Goal: Information Seeking & Learning: Understand process/instructions

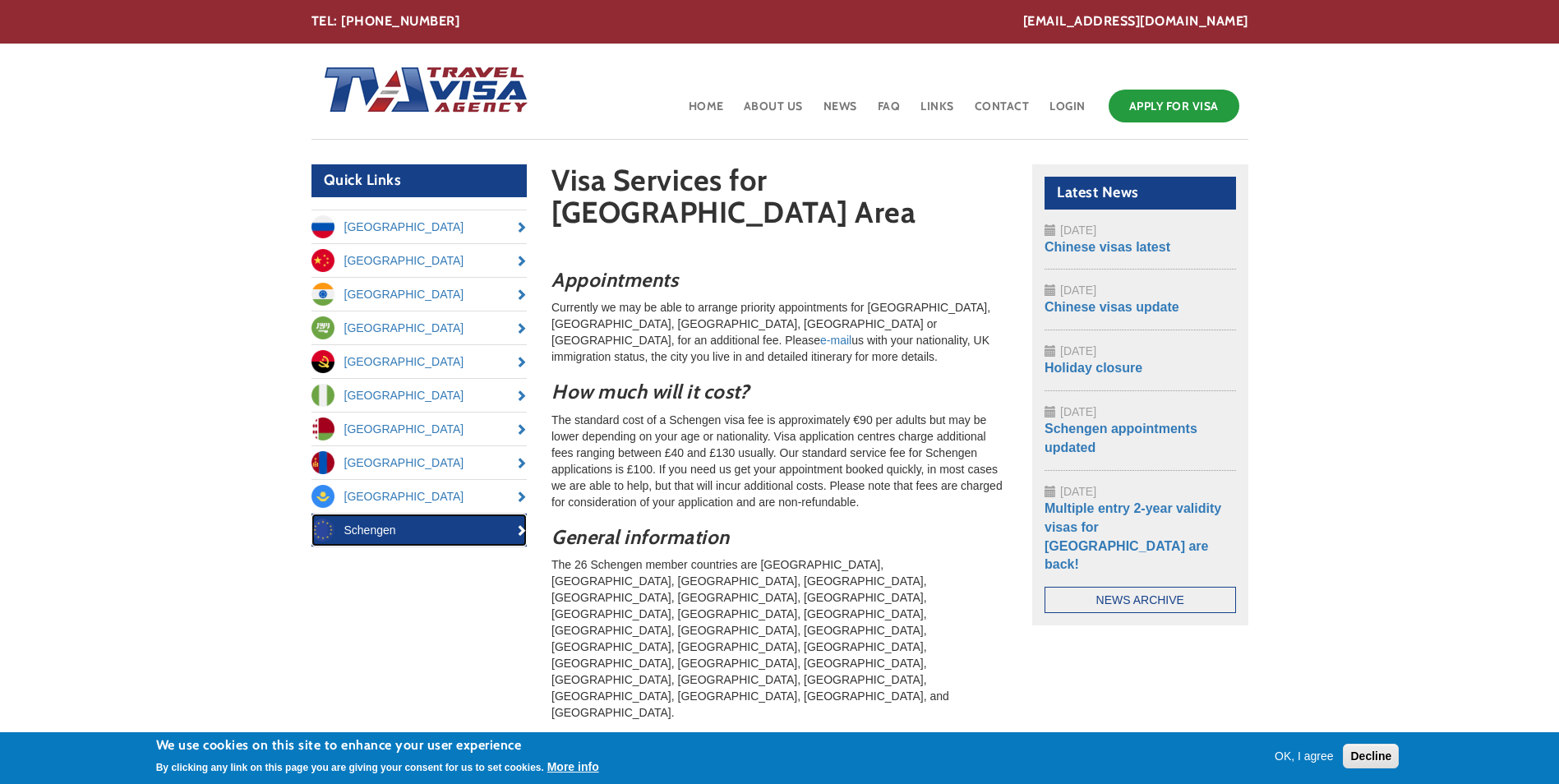
click at [417, 528] on link "Schengen" at bounding box center [420, 530] width 216 height 33
click at [523, 536] on link "Schengen" at bounding box center [420, 530] width 216 height 33
click at [807, 299] on p "Currently we may be able to arrange priority appointments for [GEOGRAPHIC_DATA]…" at bounding box center [779, 332] width 456 height 66
drag, startPoint x: 807, startPoint y: 276, endPoint x: 969, endPoint y: 277, distance: 162.0
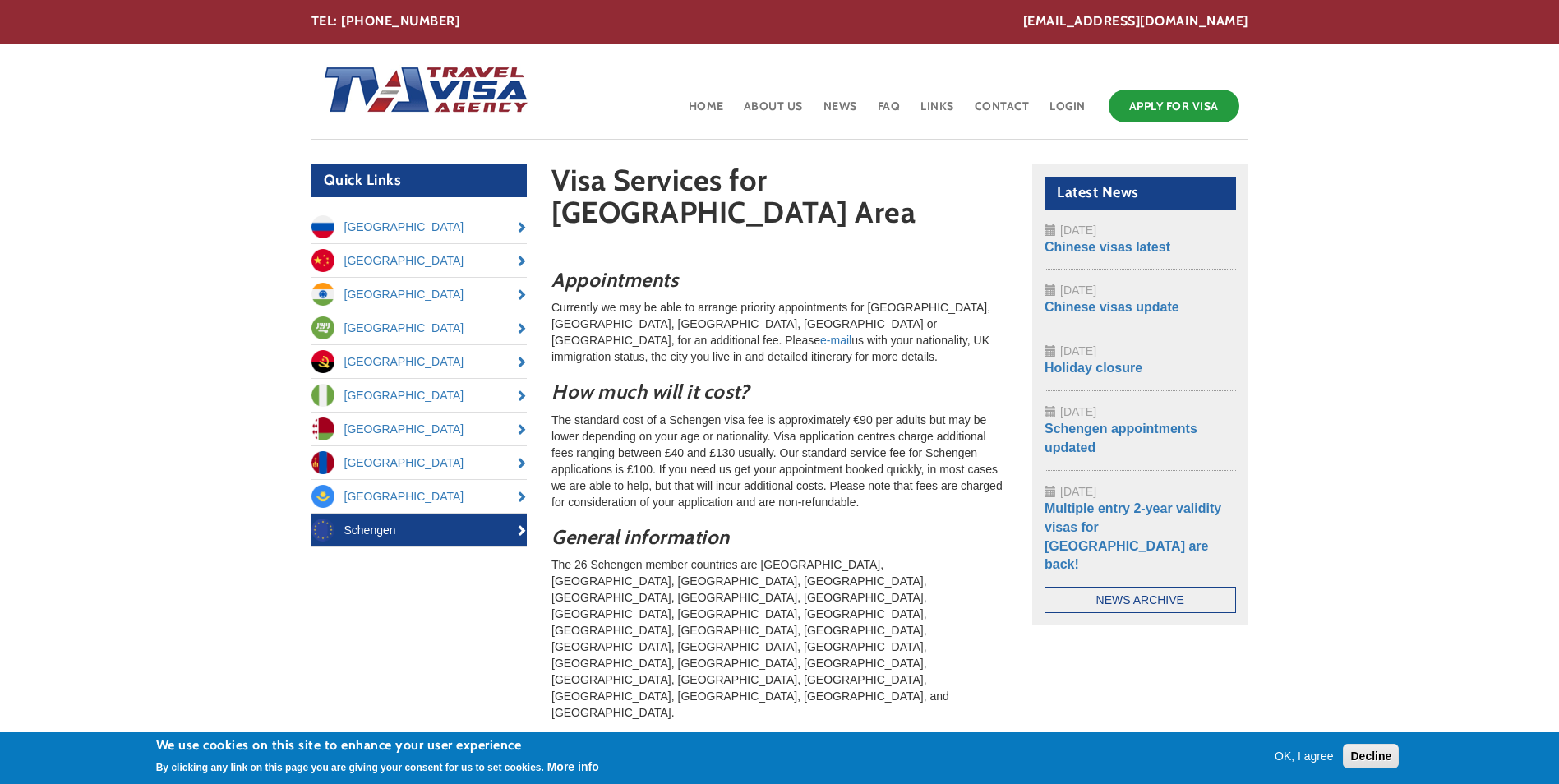
click at [969, 299] on p "Currently we may be able to arrange priority appointments for [GEOGRAPHIC_DATA]…" at bounding box center [779, 332] width 456 height 66
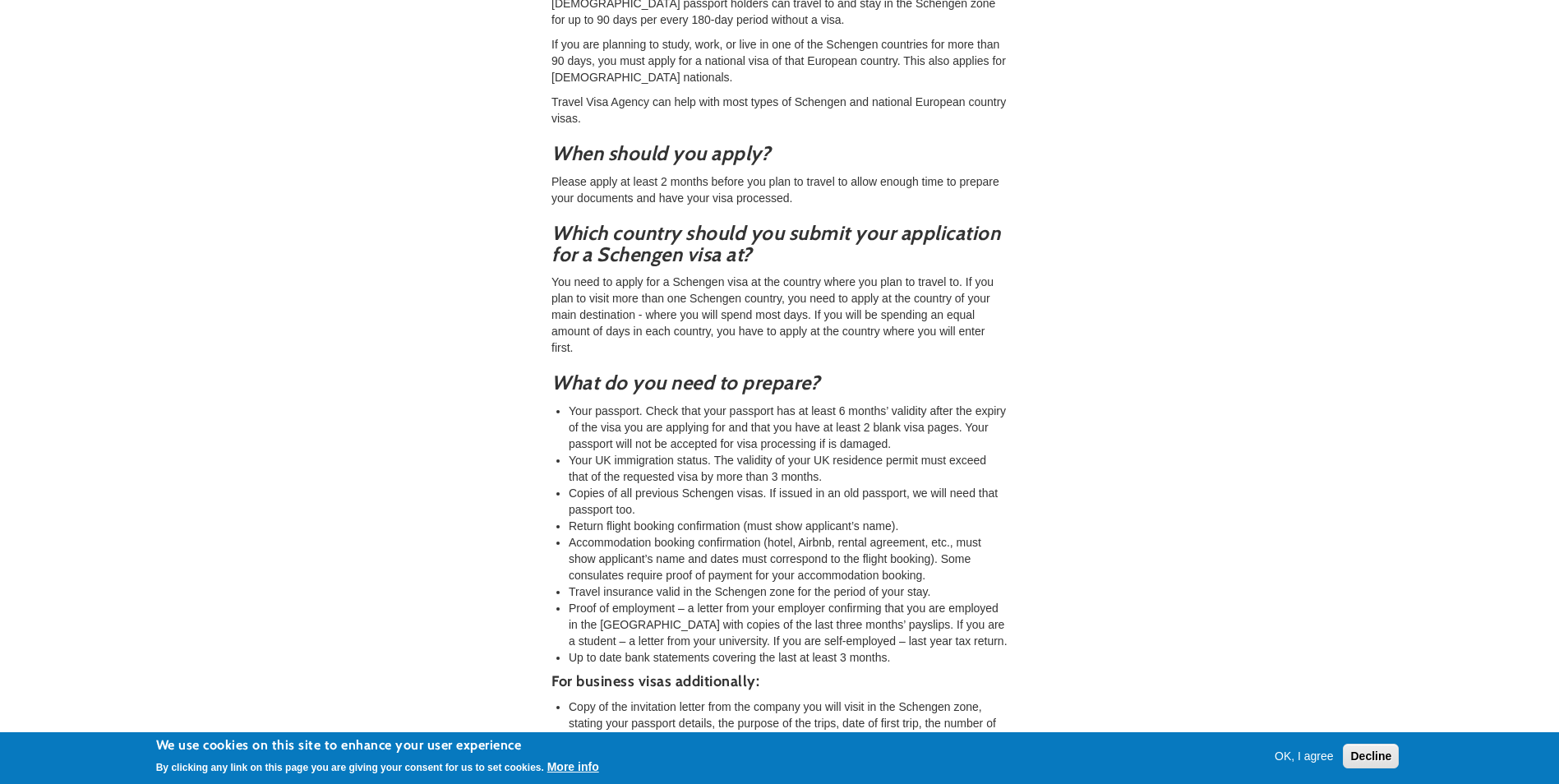
scroll to position [821, 0]
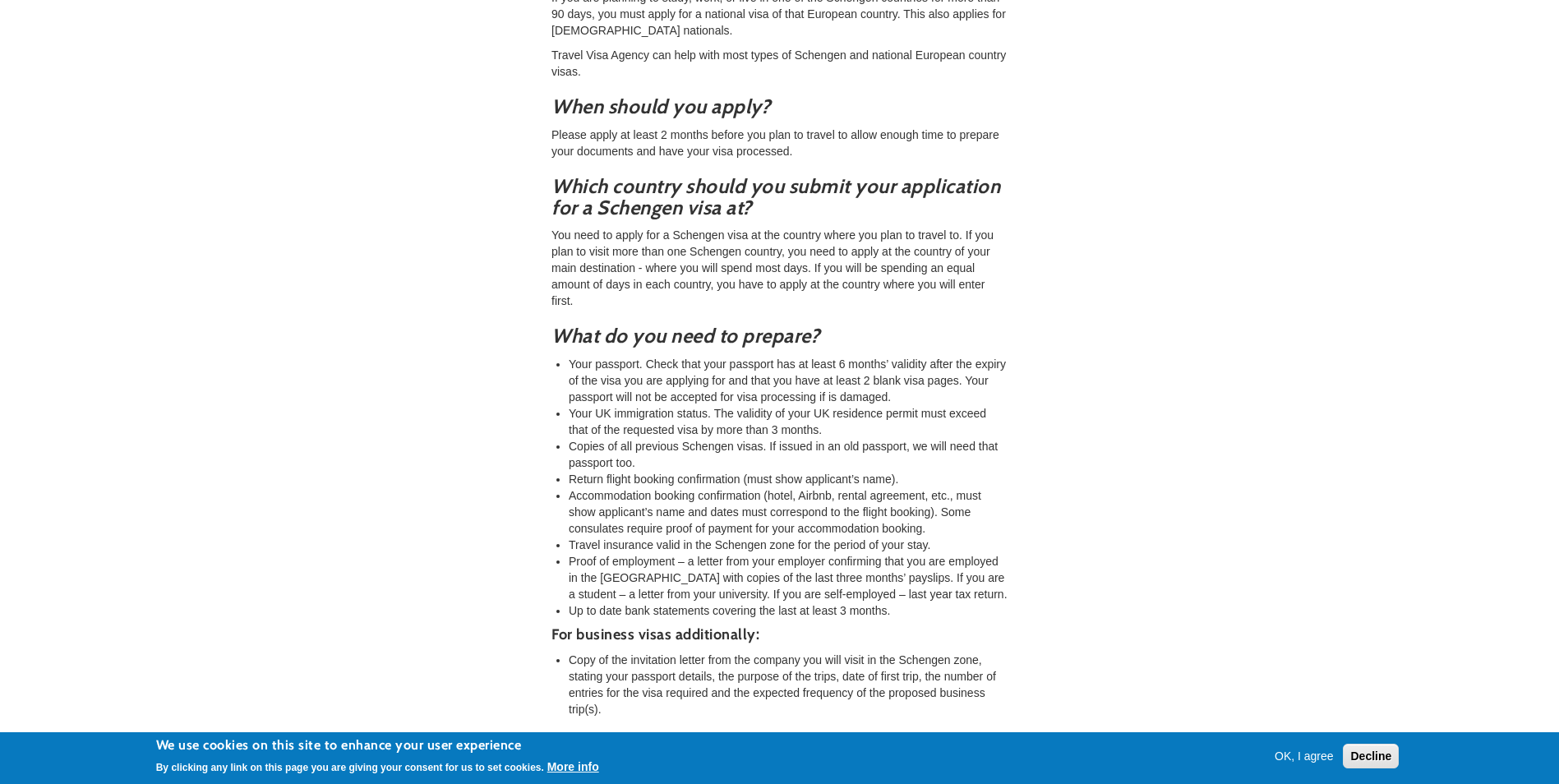
click at [581, 356] on li "Your passport. Check that your passport has at least 6 months’ validity after t…" at bounding box center [788, 380] width 439 height 49
click at [599, 405] on li "Your UK immigration status. The validity of your UK residence permit must excee…" at bounding box center [788, 421] width 439 height 33
click at [597, 438] on li "Copies of all previous Schengen visas. If issued in an old passport, we will ne…" at bounding box center [788, 454] width 439 height 33
click at [605, 438] on li "Copies of all previous Schengen visas. If issued in an old passport, we will ne…" at bounding box center [788, 454] width 439 height 33
click at [605, 471] on li "Return flight booking confirmation (must show applicant’s name)." at bounding box center [788, 478] width 439 height 16
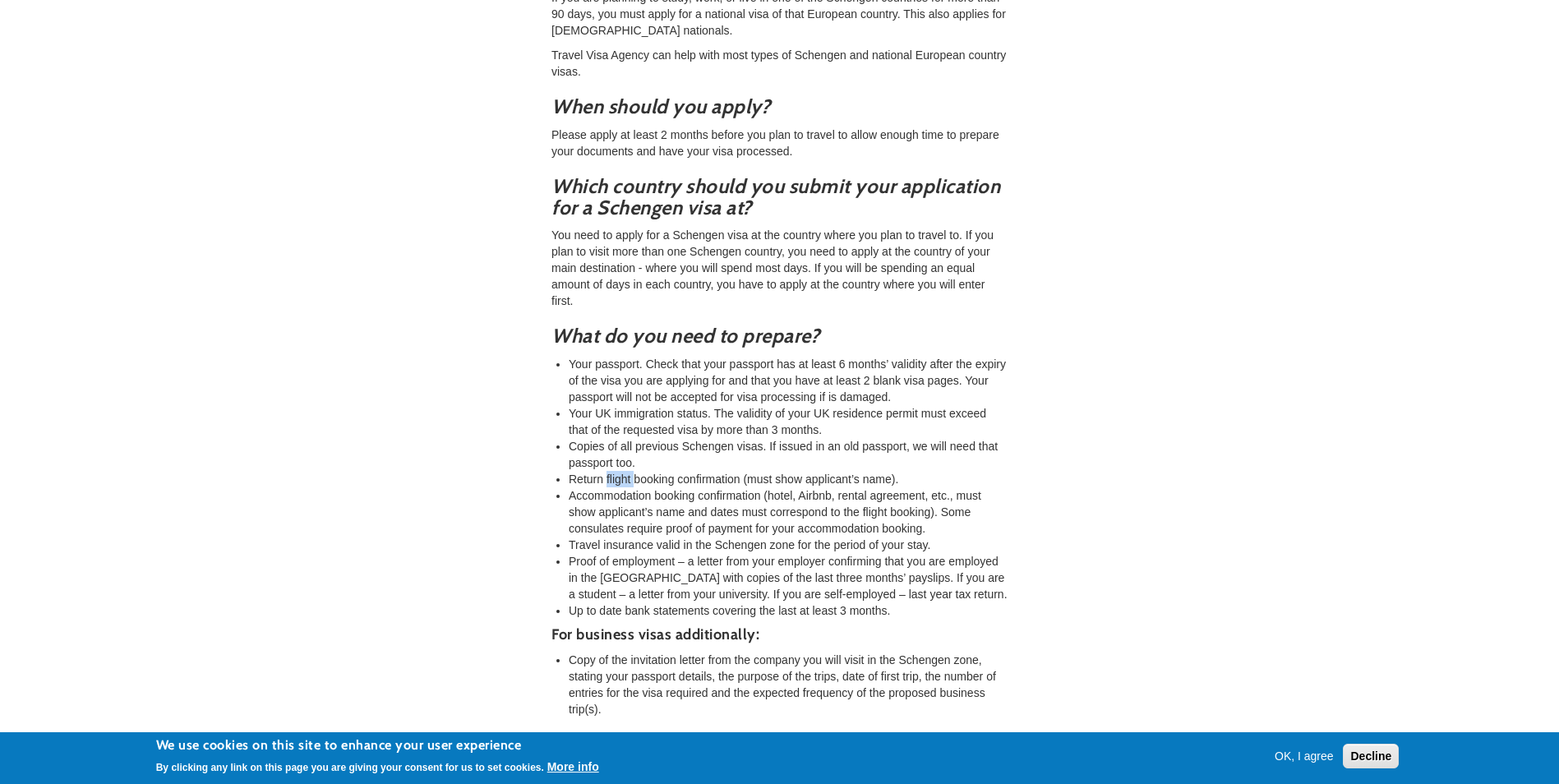
click at [605, 471] on li "Return flight booking confirmation (must show applicant’s name)." at bounding box center [788, 478] width 439 height 16
drag, startPoint x: 605, startPoint y: 333, endPoint x: 599, endPoint y: 352, distance: 19.9
click at [599, 487] on li "Accommodation booking confirmation (hotel, Airbnb, rental agreement, etc., must…" at bounding box center [788, 511] width 439 height 49
drag, startPoint x: 599, startPoint y: 352, endPoint x: 600, endPoint y: 388, distance: 36.0
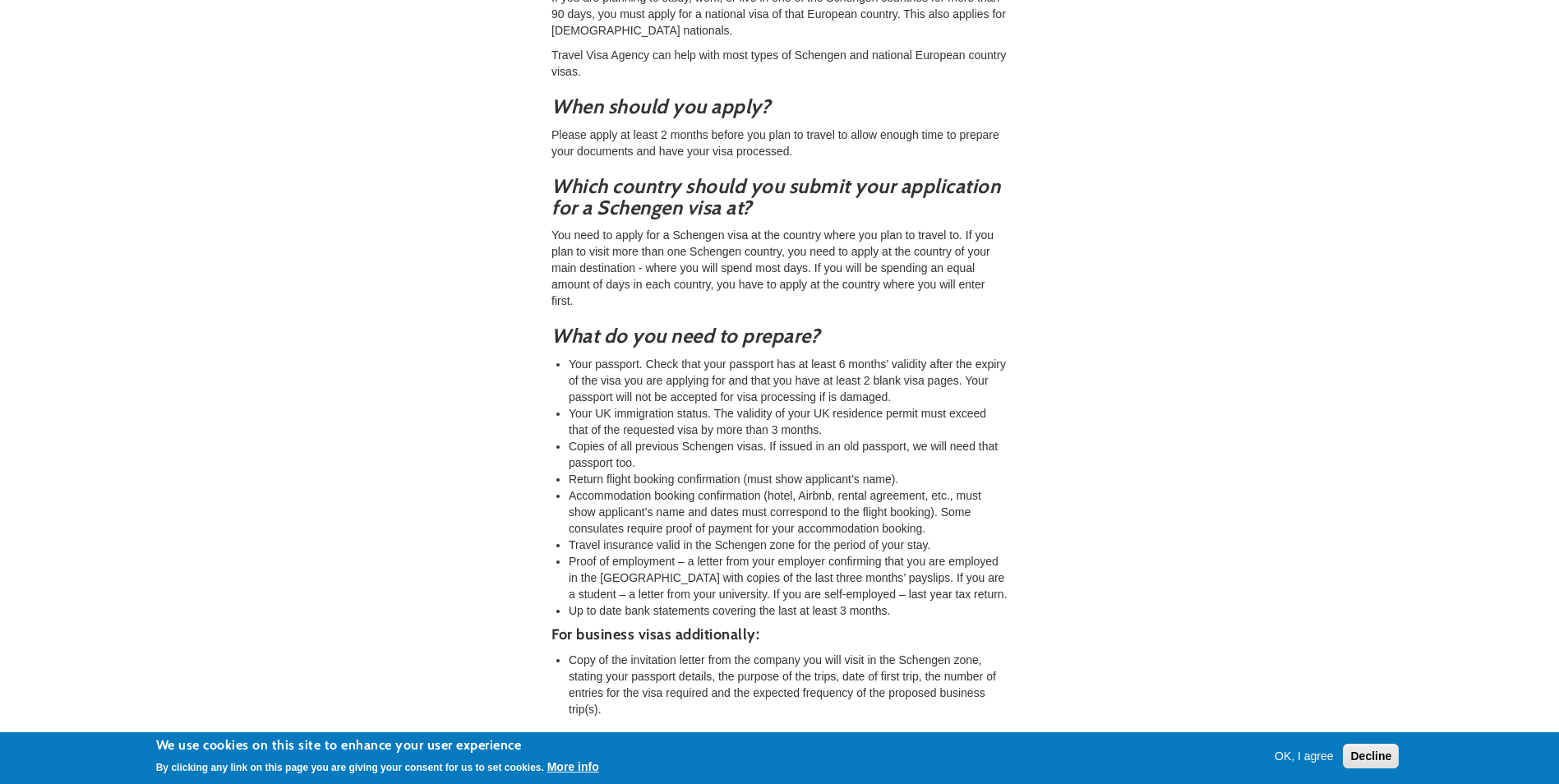
click at [600, 487] on li "Accommodation booking confirmation (hotel, Airbnb, rental agreement, etc., must…" at bounding box center [788, 511] width 439 height 49
click at [602, 553] on li "Proof of employment – a letter from your employer confirming that you are emplo…" at bounding box center [788, 577] width 439 height 49
drag, startPoint x: 602, startPoint y: 408, endPoint x: 624, endPoint y: 444, distance: 42.2
click at [624, 553] on li "Proof of employment – a letter from your employer confirming that you are emplo…" at bounding box center [788, 577] width 439 height 49
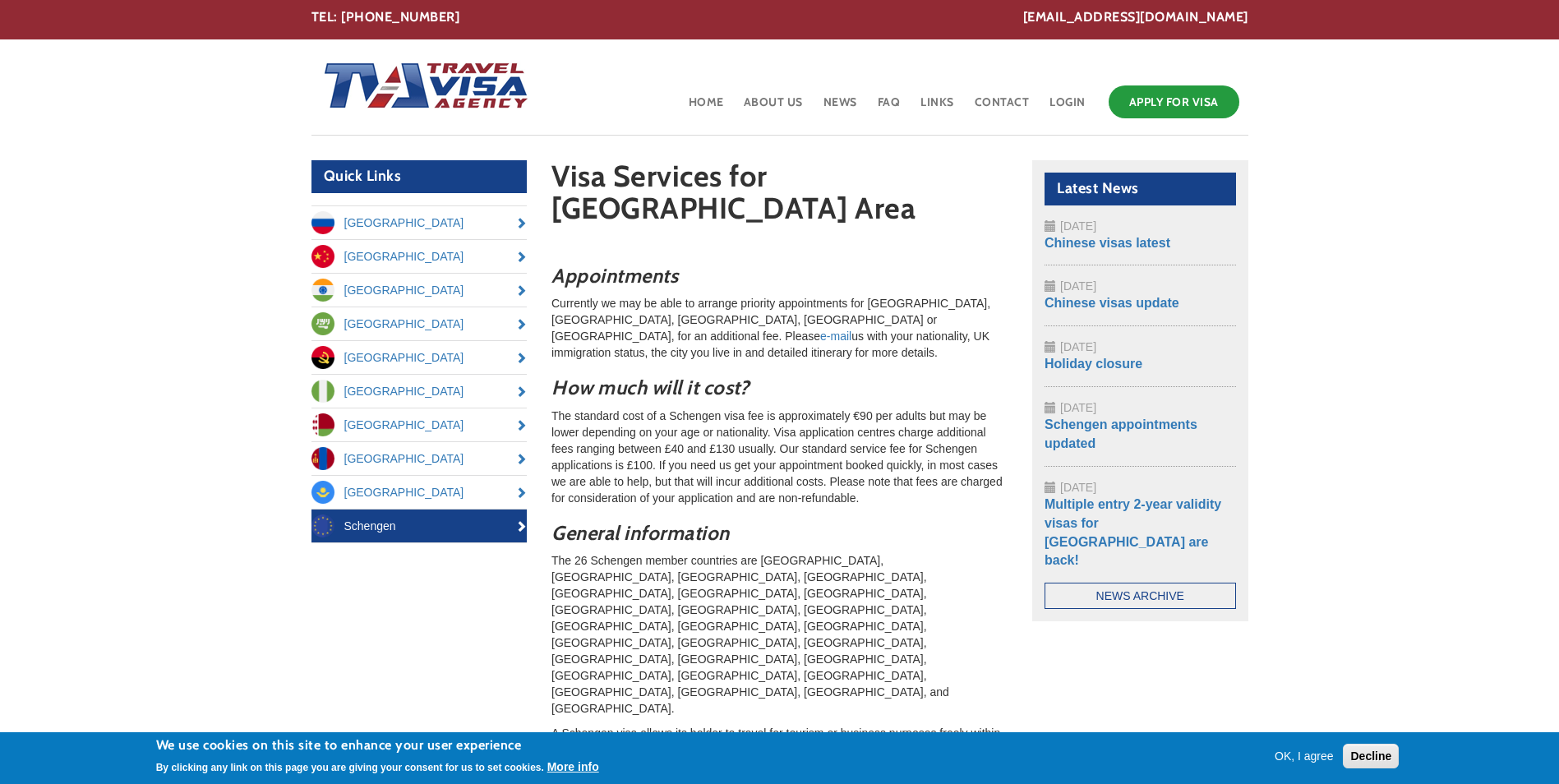
scroll to position [0, 0]
